Goal: Task Accomplishment & Management: Complete application form

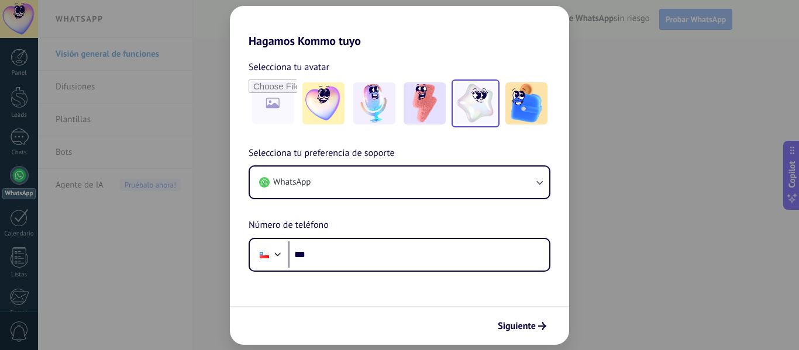
click at [473, 112] on img at bounding box center [476, 104] width 42 height 42
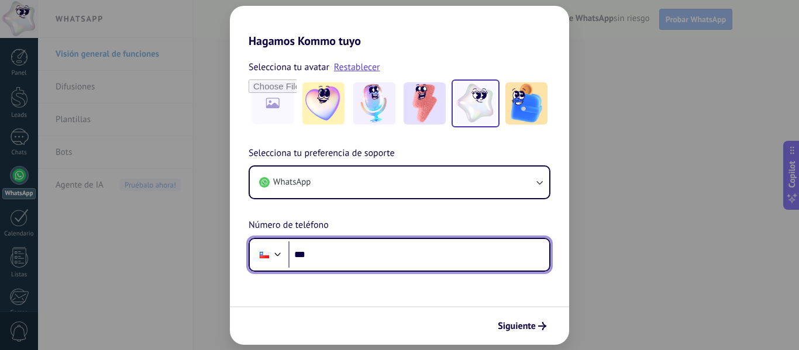
click at [311, 252] on input "***" at bounding box center [418, 255] width 261 height 27
type input "**********"
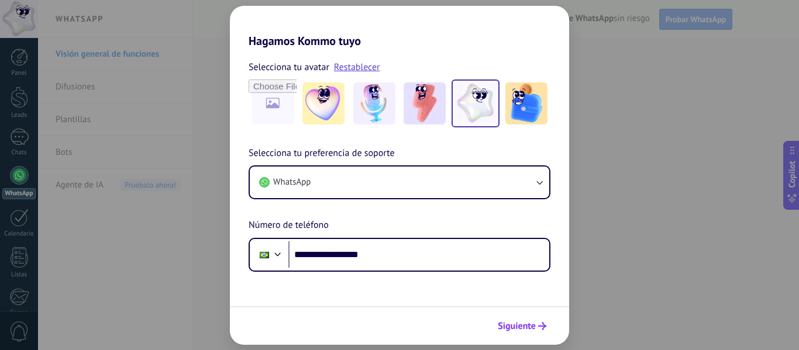
click at [524, 322] on span "Siguiente" at bounding box center [517, 326] width 38 height 8
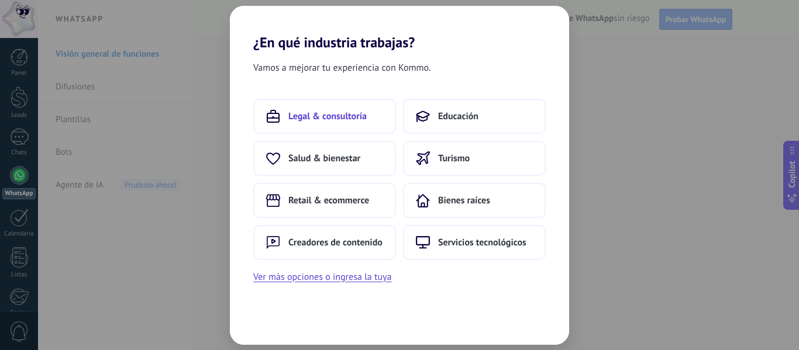
click at [336, 122] on span "Legal & consultoría" at bounding box center [327, 117] width 78 height 12
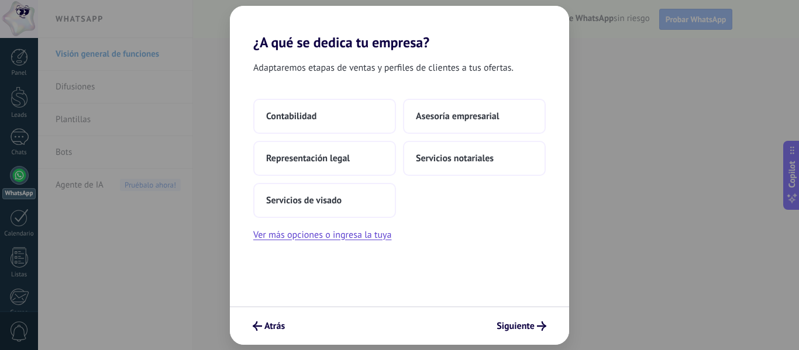
click at [415, 201] on div "Contabilidad Asesoría empresarial Representación legal Servicios notariales Ser…" at bounding box center [399, 158] width 293 height 119
click at [444, 216] on div "Contabilidad Asesoría empresarial Representación legal Servicios notariales Ser…" at bounding box center [399, 158] width 293 height 119
click at [452, 199] on div "Contabilidad Asesoría empresarial Representación legal Servicios notariales Ser…" at bounding box center [399, 158] width 293 height 119
click at [429, 201] on div "Contabilidad Asesoría empresarial Representación legal Servicios notariales Ser…" at bounding box center [399, 158] width 293 height 119
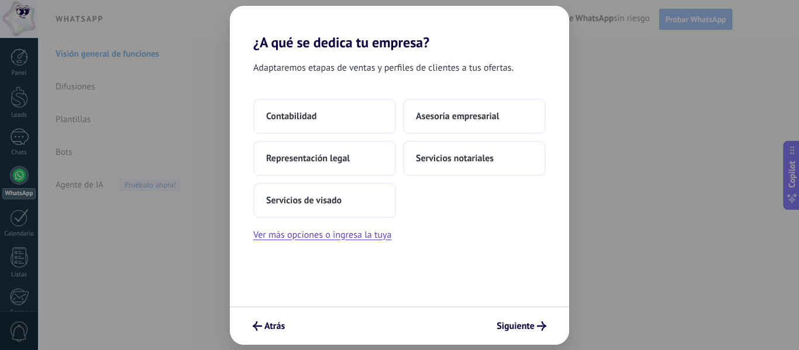
click at [429, 201] on div "Contabilidad Asesoría empresarial Representación legal Servicios notariales Ser…" at bounding box center [399, 158] width 293 height 119
click at [367, 235] on button "Ver más opciones o ingresa la tuya" at bounding box center [322, 235] width 138 height 15
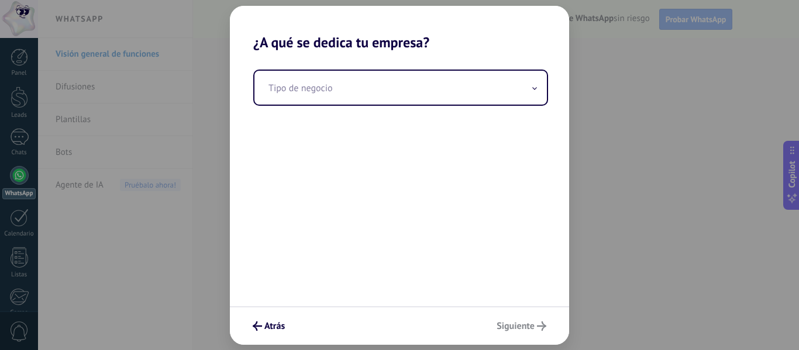
click at [367, 235] on div "Tipo de negocio" at bounding box center [399, 179] width 339 height 256
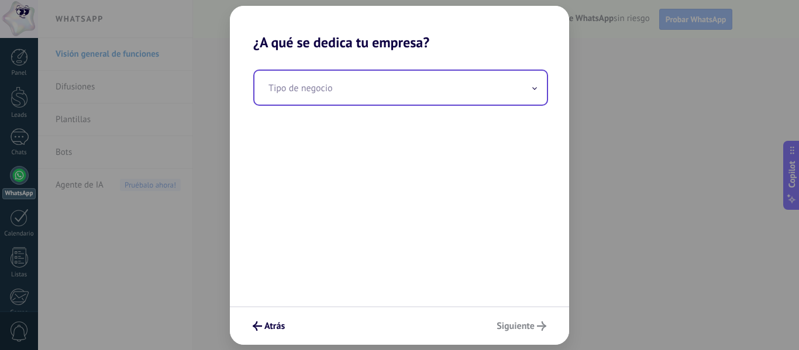
click at [267, 89] on input "text" at bounding box center [401, 88] width 293 height 34
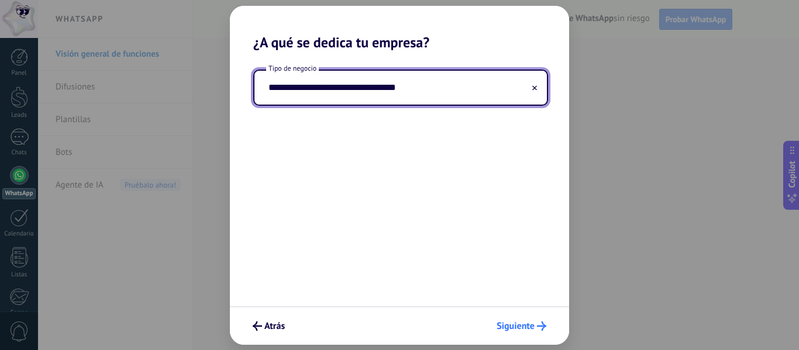
type input "**********"
click at [509, 329] on span "Siguiente" at bounding box center [516, 326] width 38 height 8
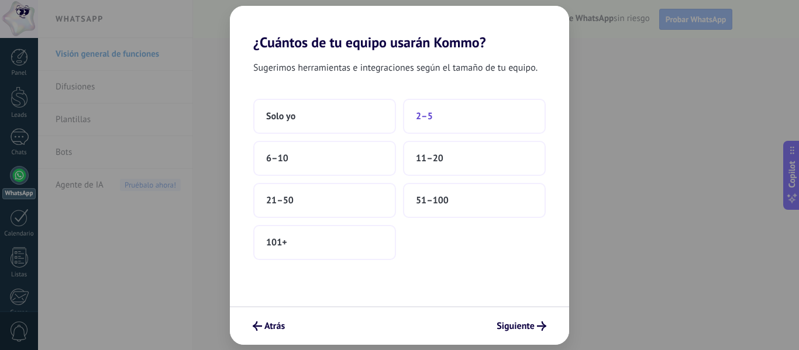
click at [432, 119] on span "2–5" at bounding box center [424, 117] width 17 height 12
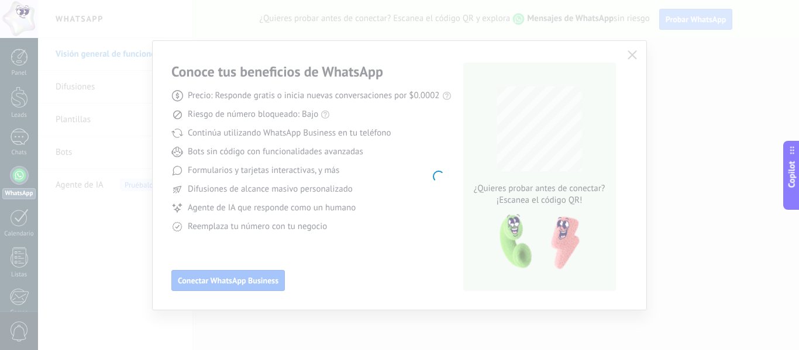
click at [265, 282] on body ".abccls-1,.abccls-2{fill-rule:evenodd}.abccls-2{fill:#fff} .abfcls-1{fill:none}…" at bounding box center [399, 175] width 799 height 350
click at [629, 54] on body ".abccls-1,.abccls-2{fill-rule:evenodd}.abccls-2{fill:#fff} .abfcls-1{fill:none}…" at bounding box center [399, 175] width 799 height 350
